Goal: Contribute content: Add original content to the website for others to see

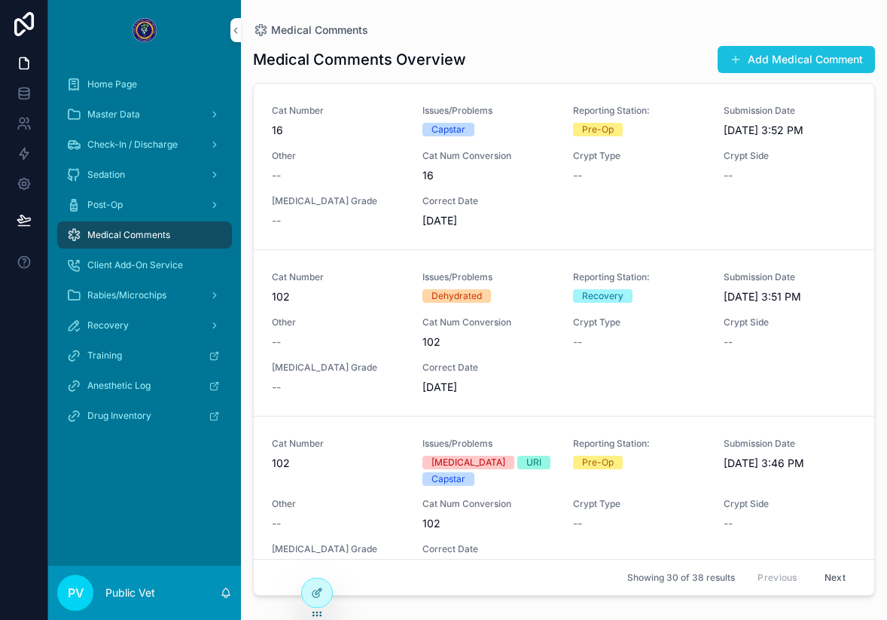
click at [755, 61] on button "Add Medical Comment" at bounding box center [796, 59] width 157 height 27
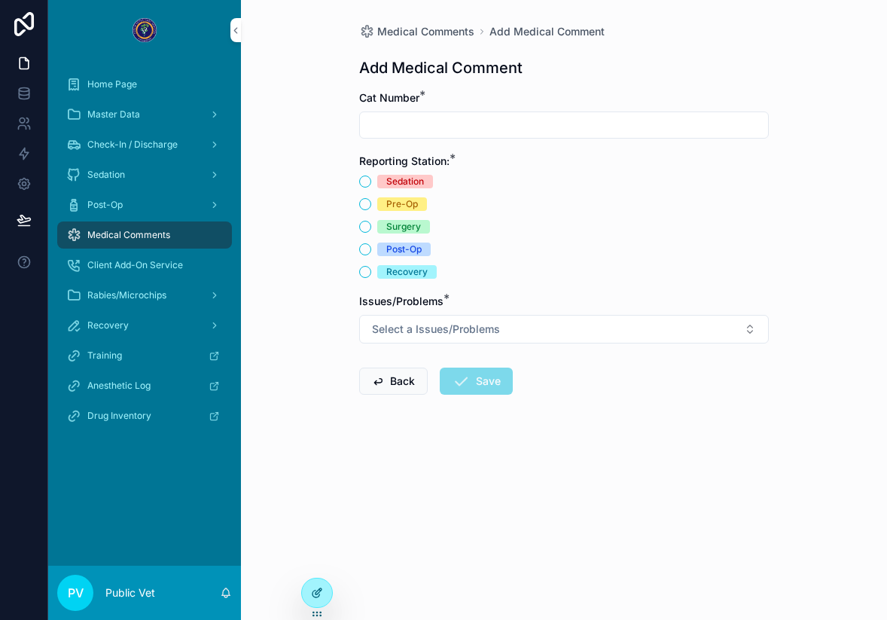
click at [315, 583] on div at bounding box center [317, 592] width 30 height 29
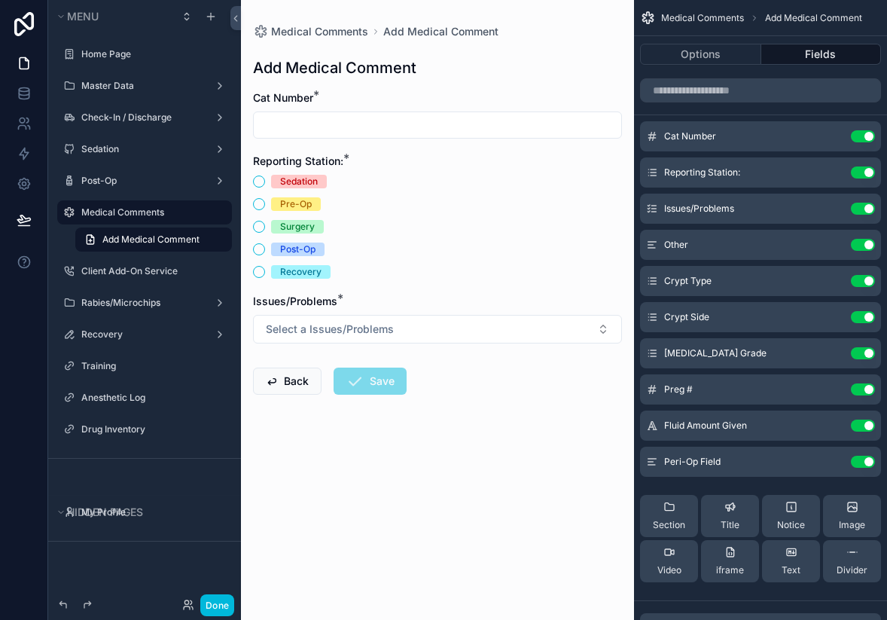
click at [0, 0] on icon "scrollable content" at bounding box center [0, 0] width 0 height 0
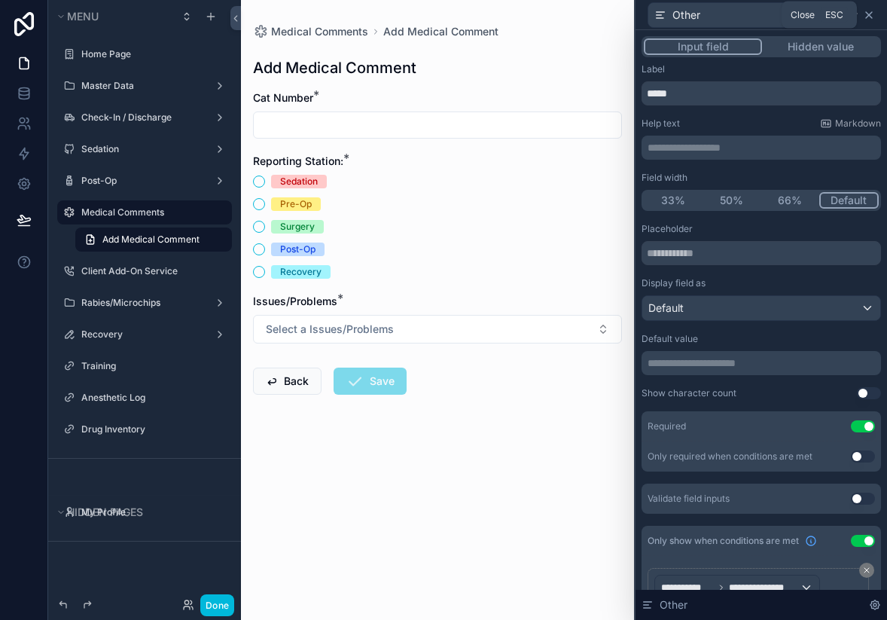
click at [871, 18] on icon at bounding box center [869, 15] width 12 height 12
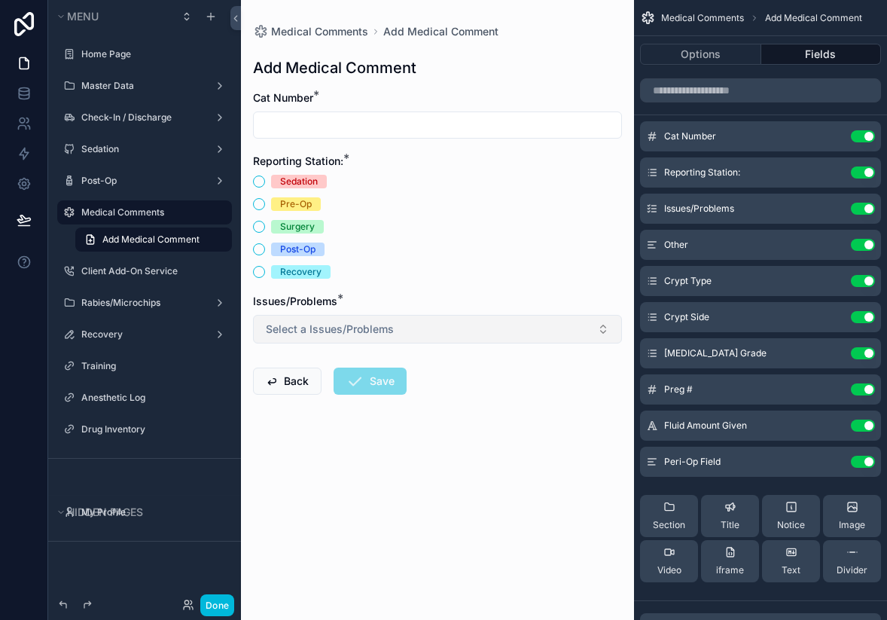
click at [394, 316] on button "Select a Issues/Problems" at bounding box center [437, 329] width 369 height 29
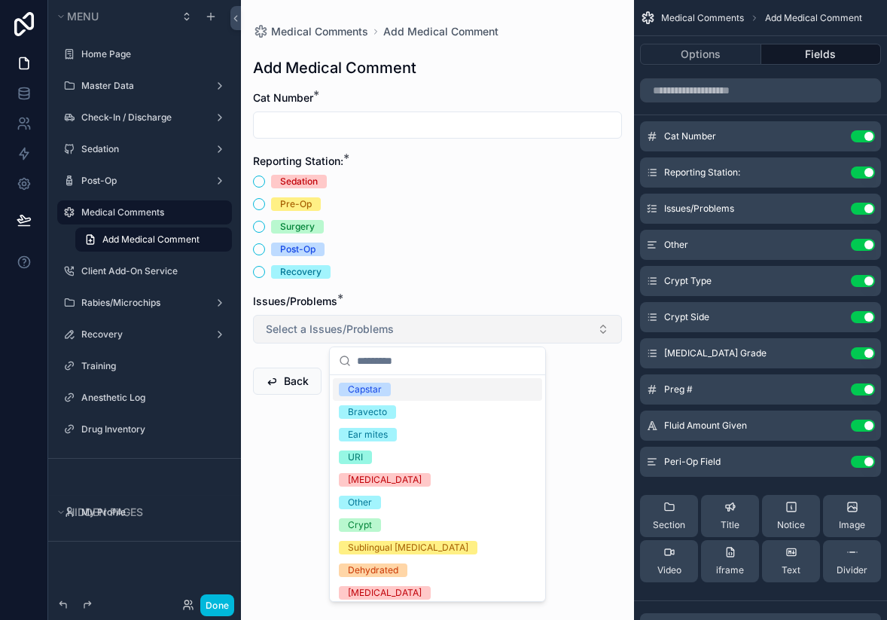
click at [392, 315] on button "Select a Issues/Problems" at bounding box center [437, 329] width 369 height 29
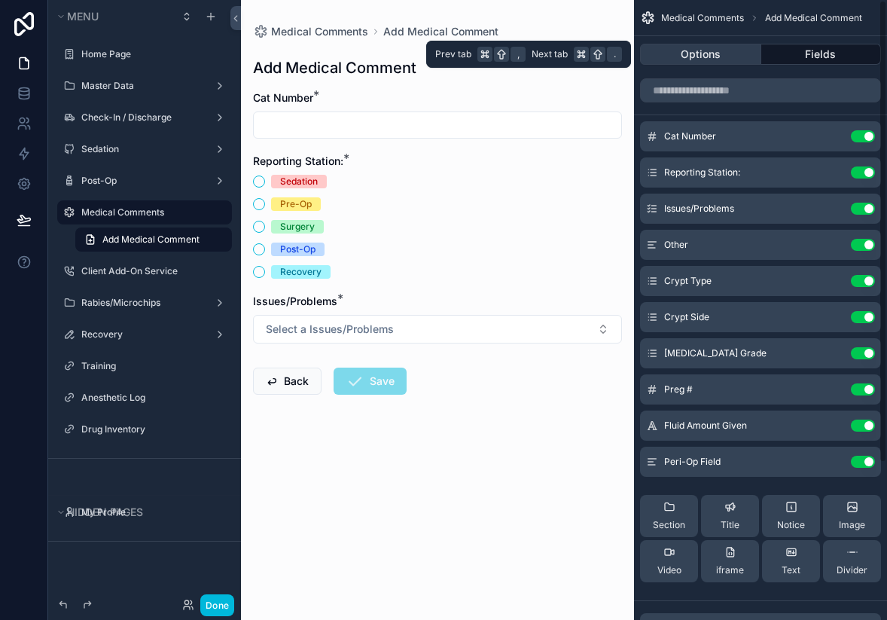
click at [723, 55] on button "Options" at bounding box center [700, 54] width 121 height 21
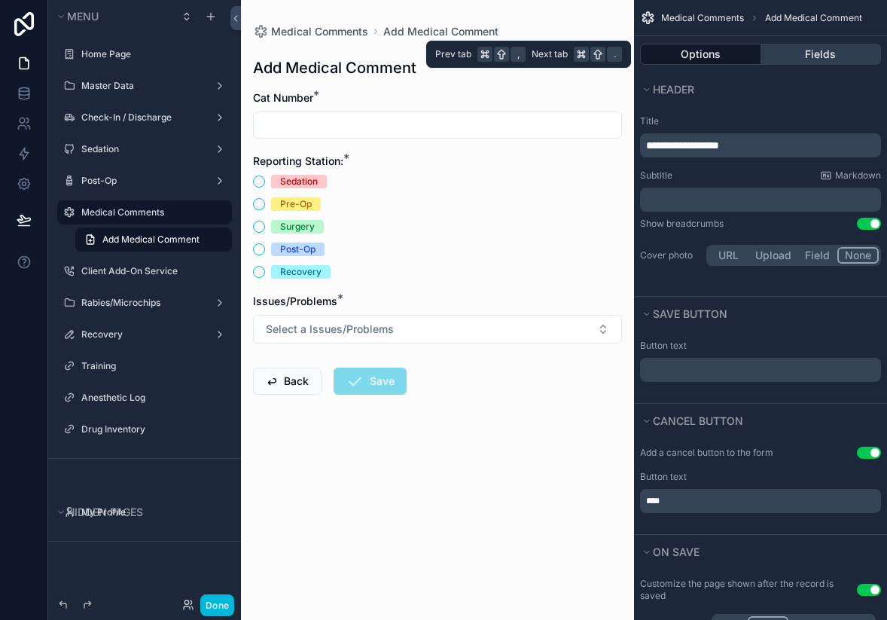
click at [789, 53] on button "Fields" at bounding box center [821, 54] width 121 height 21
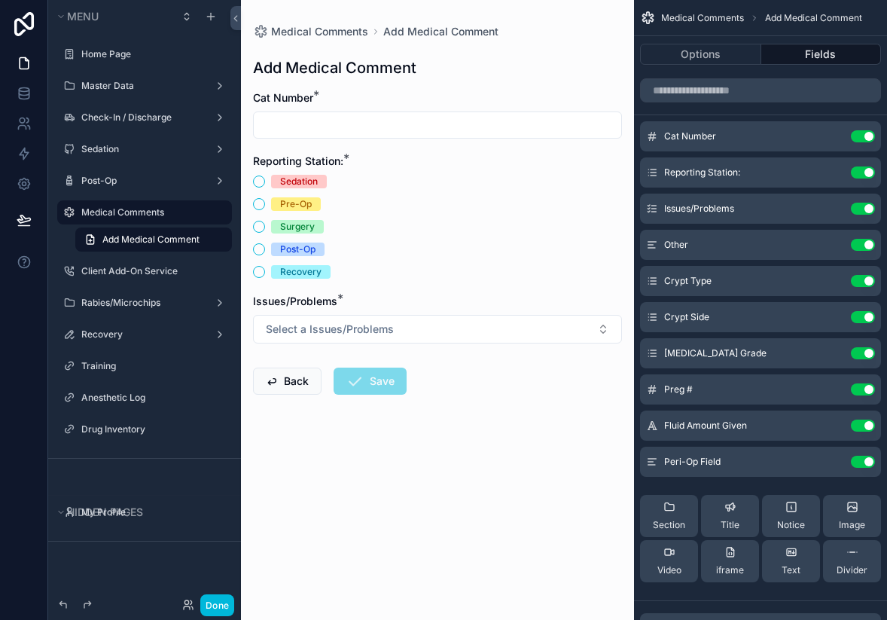
click at [0, 0] on button "scrollable content" at bounding box center [0, 0] width 0 height 0
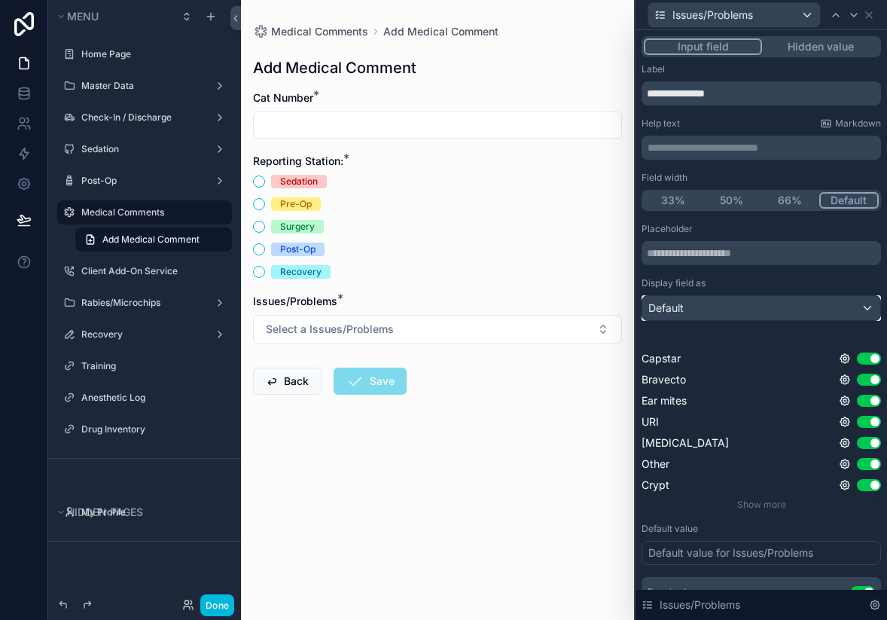
click at [746, 313] on div "Default" at bounding box center [761, 308] width 238 height 24
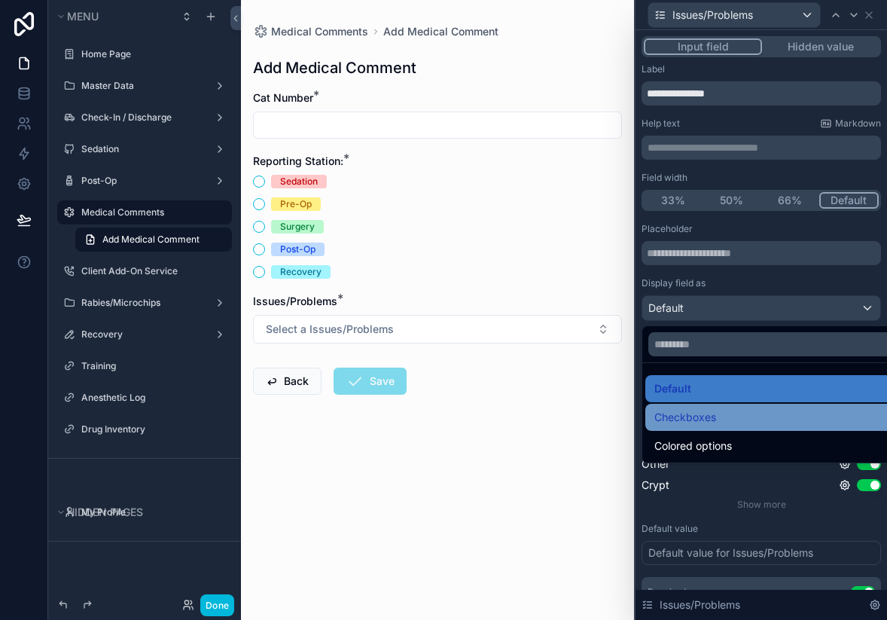
click at [744, 418] on div "Checkboxes" at bounding box center [778, 417] width 249 height 18
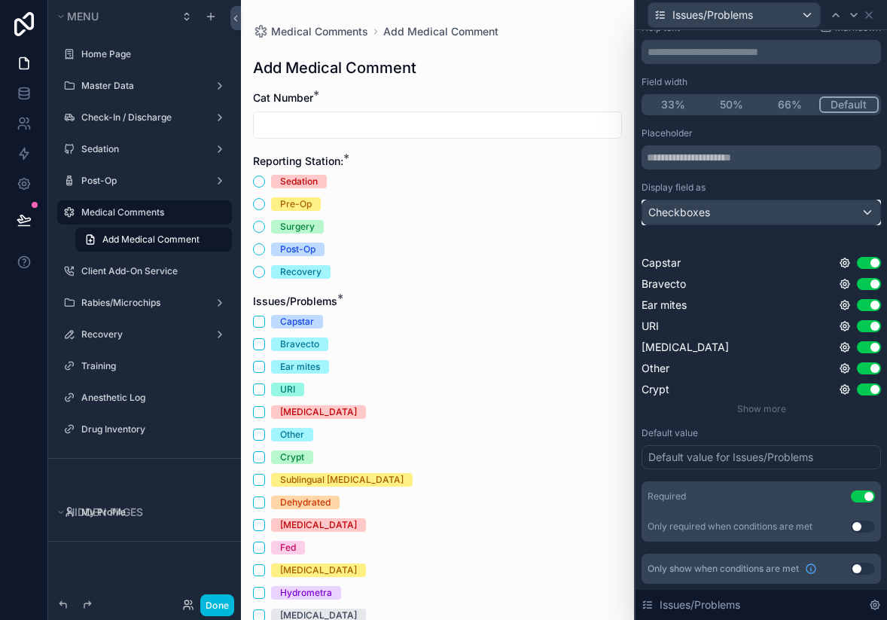
click at [715, 210] on div "Checkboxes" at bounding box center [761, 212] width 238 height 24
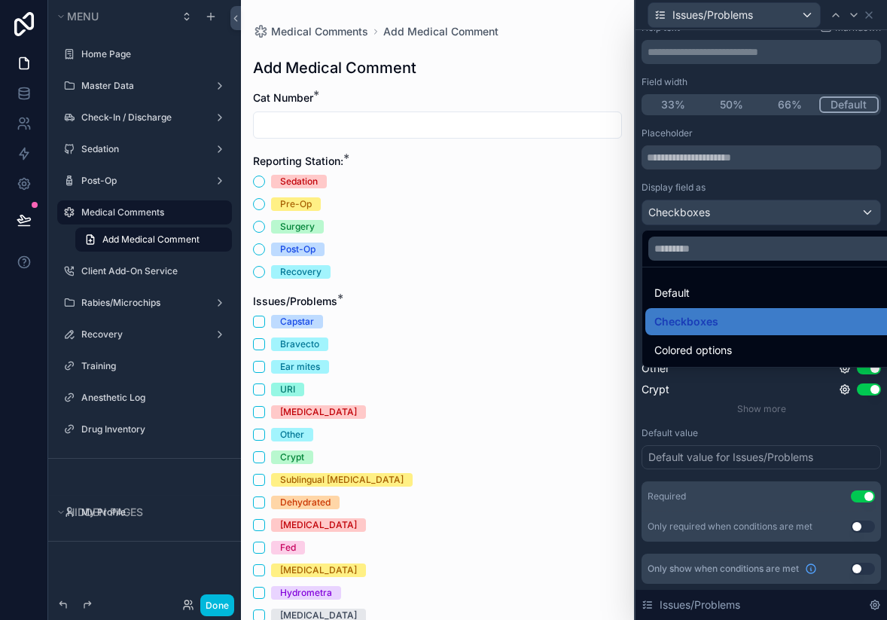
click at [715, 210] on div at bounding box center [762, 310] width 252 height 620
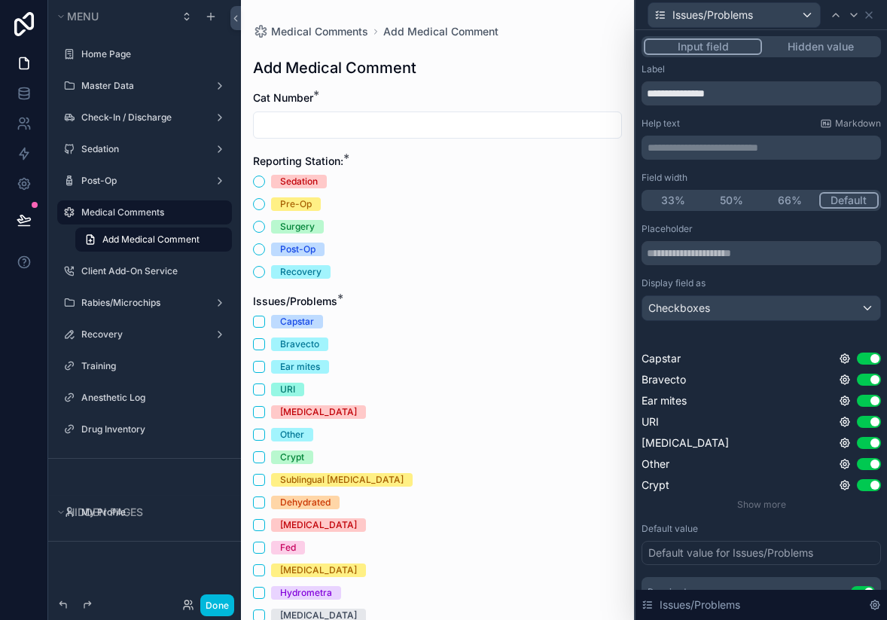
scroll to position [96, 0]
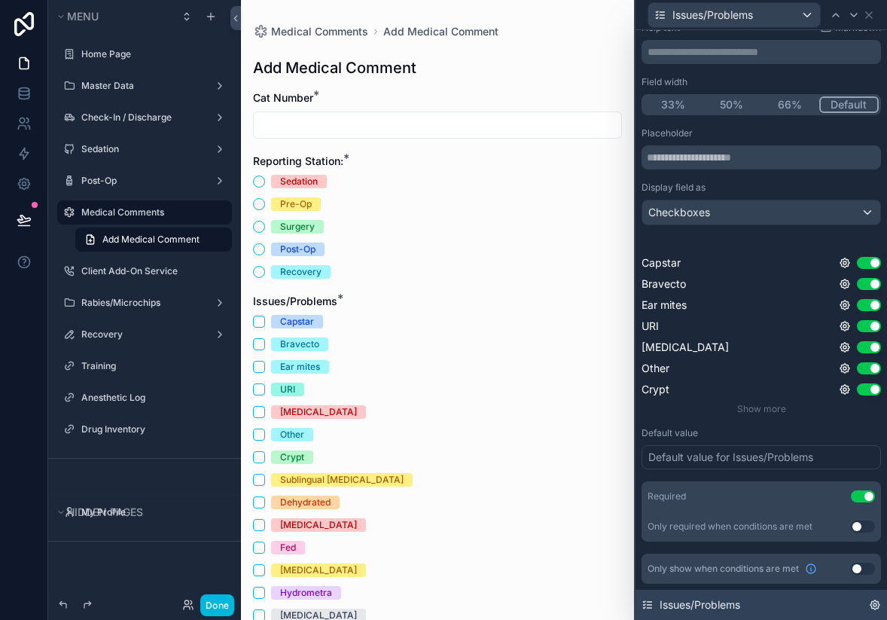
click at [875, 600] on icon at bounding box center [875, 604] width 9 height 9
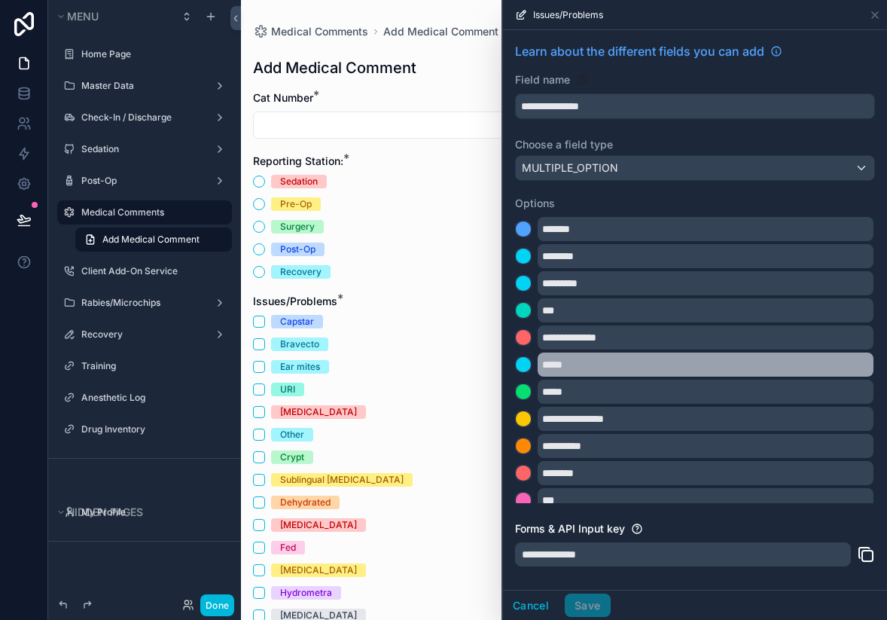
scroll to position [416, 0]
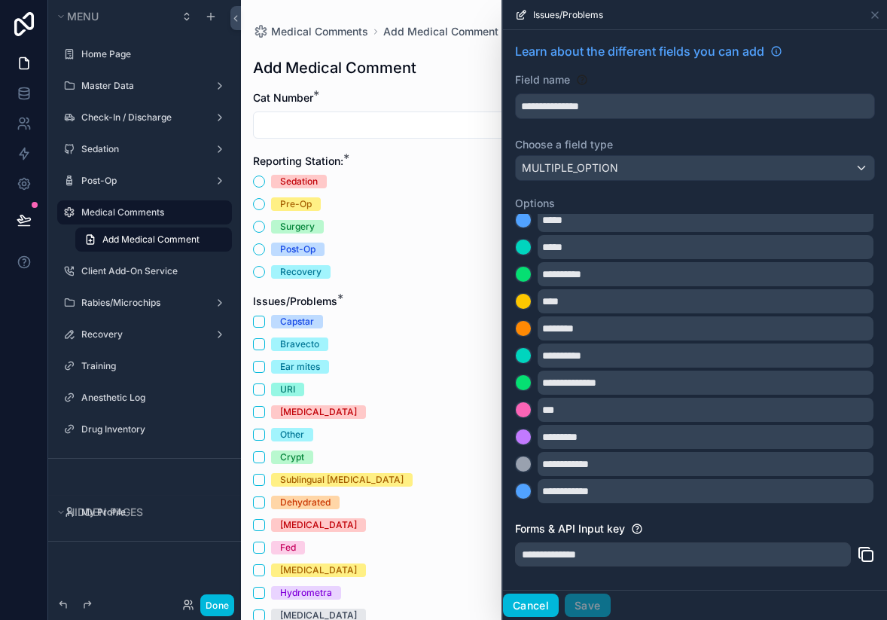
click at [531, 609] on button "Cancel" at bounding box center [531, 605] width 56 height 24
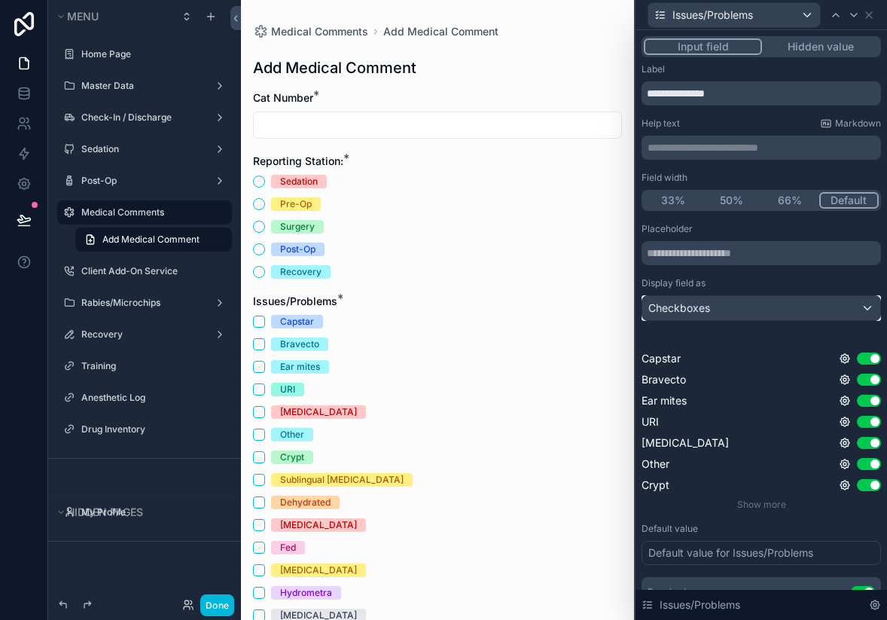
click at [734, 309] on div "Checkboxes" at bounding box center [761, 308] width 238 height 24
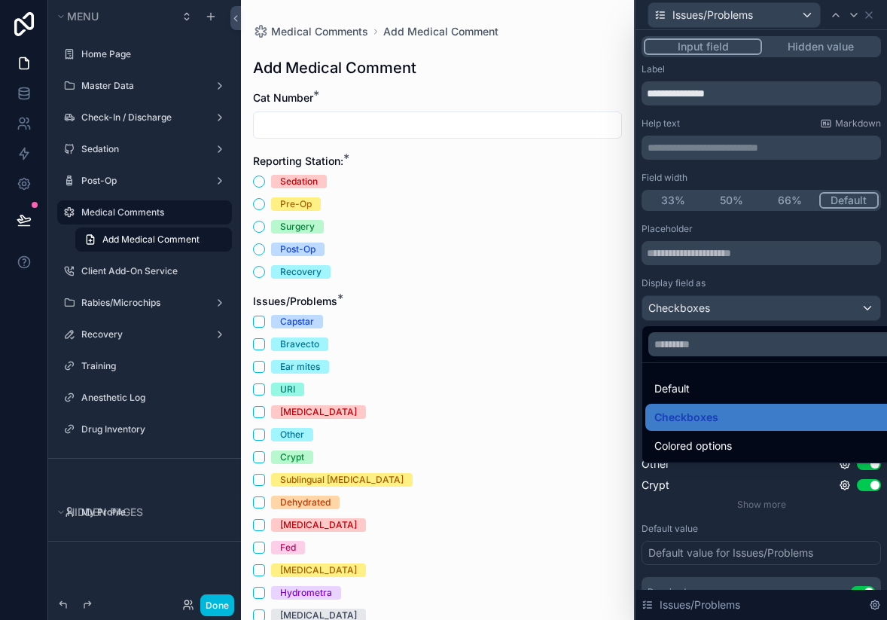
click at [694, 385] on div "Default" at bounding box center [778, 389] width 249 height 18
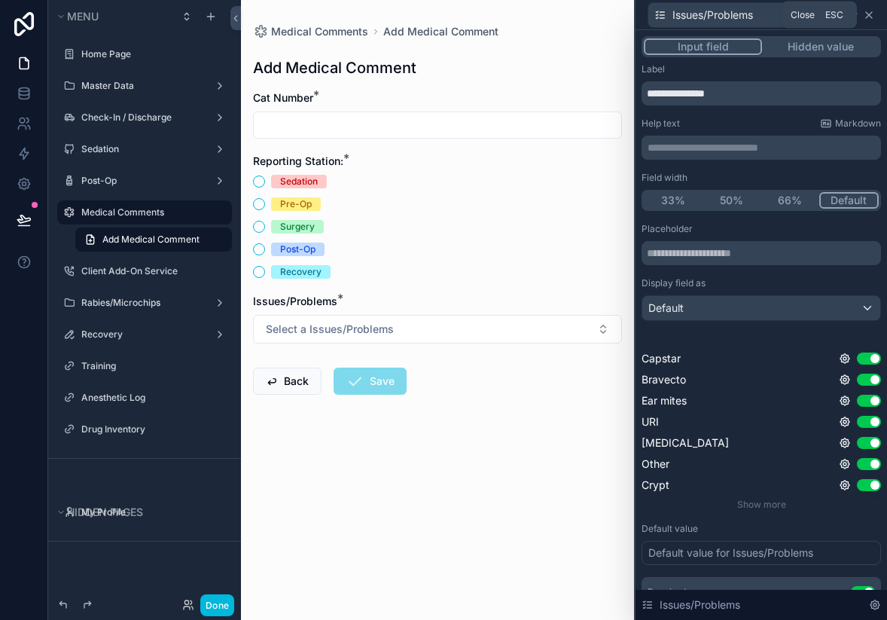
click at [869, 15] on icon at bounding box center [869, 15] width 6 height 6
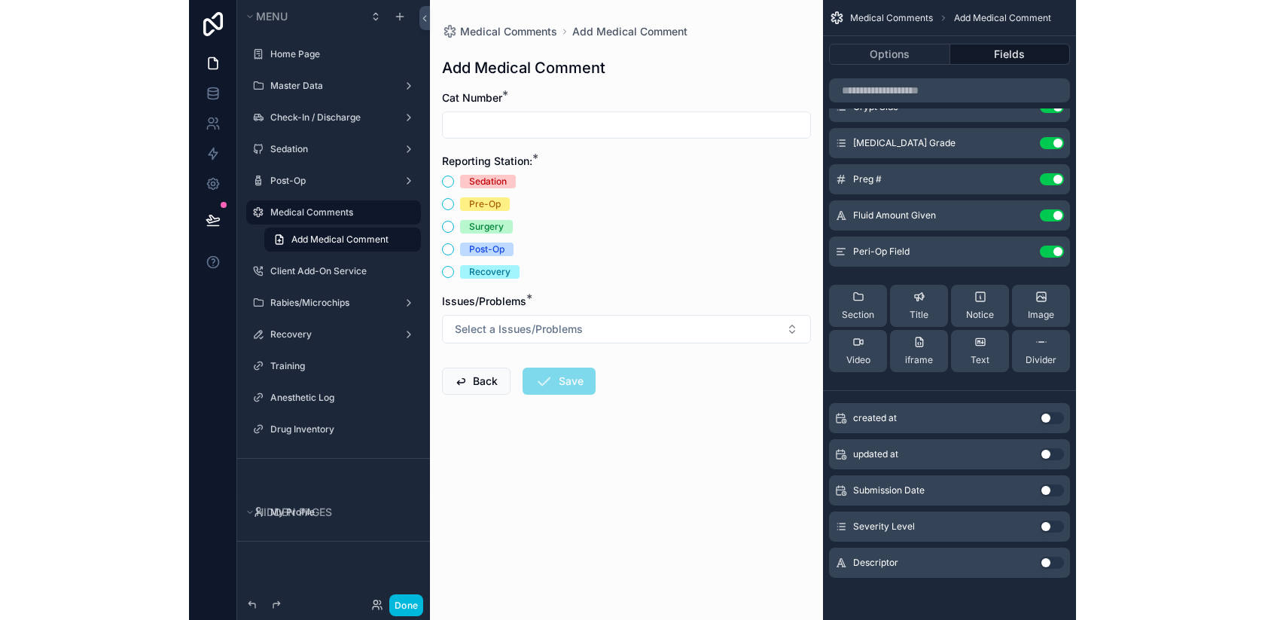
scroll to position [0, 0]
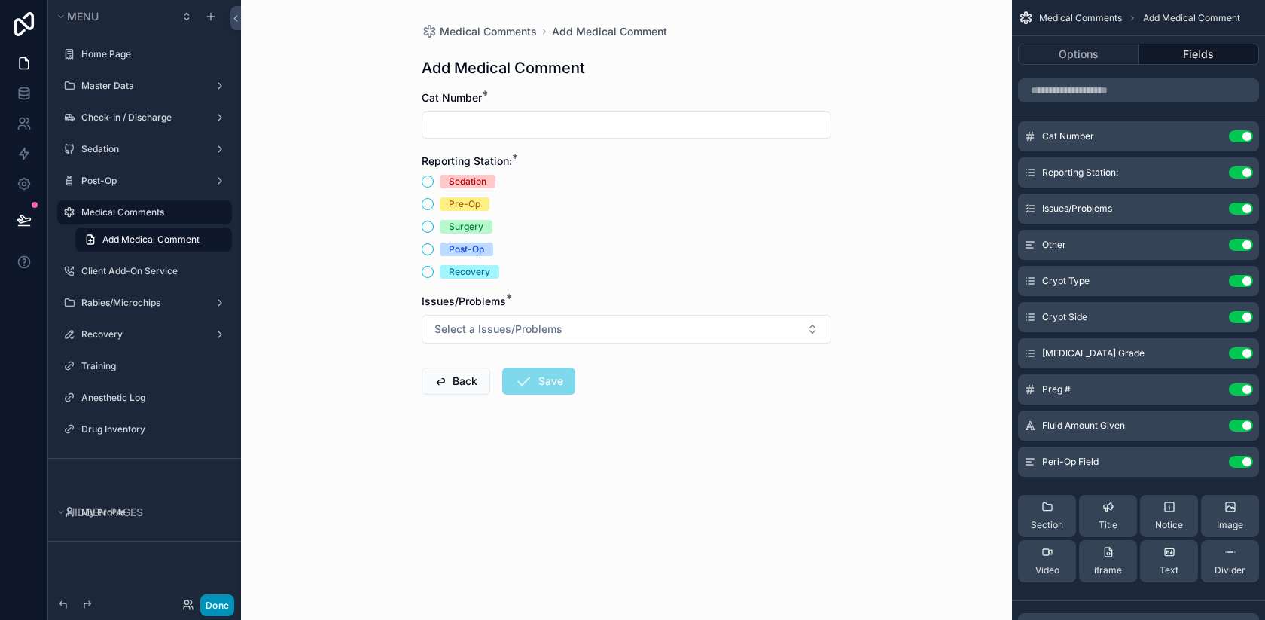
click at [213, 601] on button "Done" at bounding box center [217, 605] width 34 height 22
